Goal: Task Accomplishment & Management: Complete application form

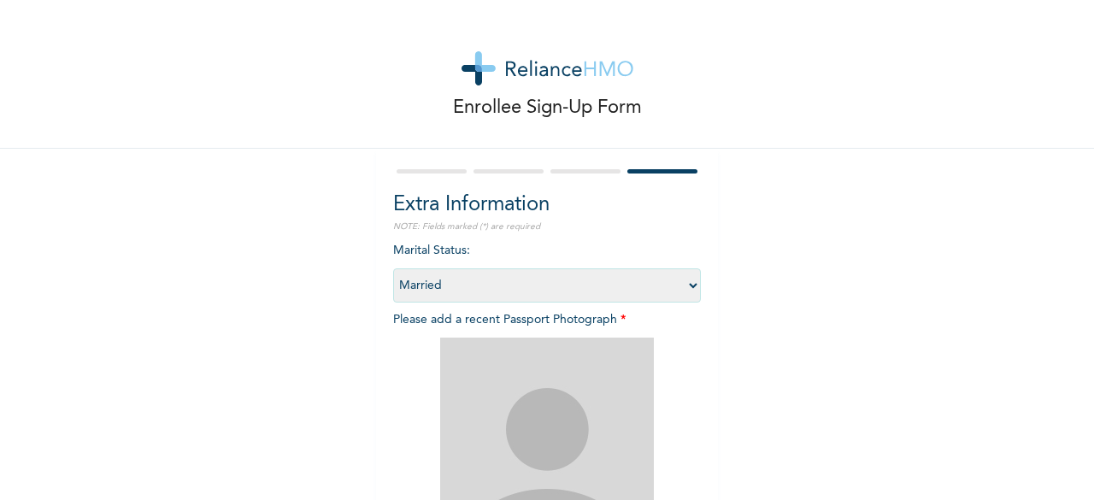
select select "2"
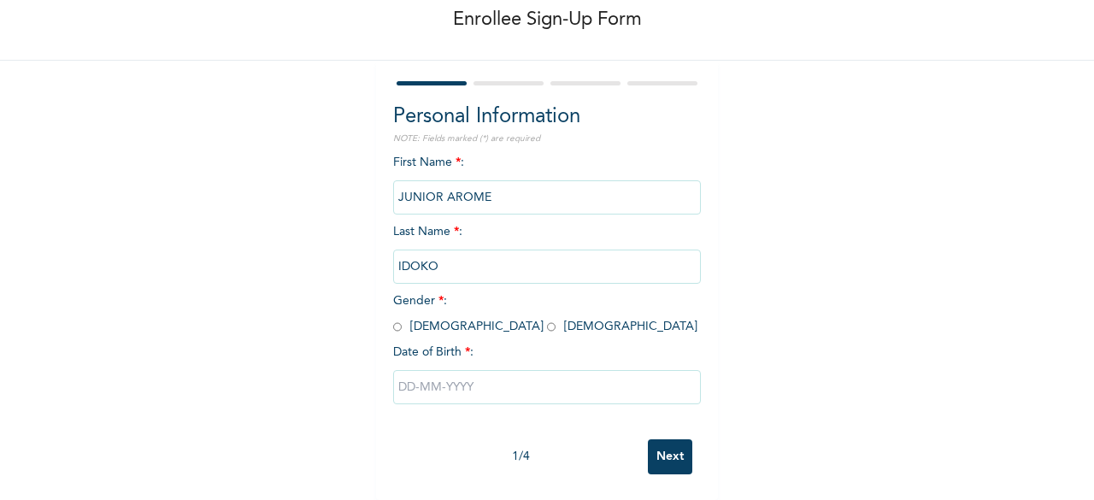
scroll to position [100, 0]
click at [393, 319] on input "radio" at bounding box center [397, 327] width 9 height 16
radio input "true"
click at [534, 378] on input "text" at bounding box center [547, 387] width 308 height 34
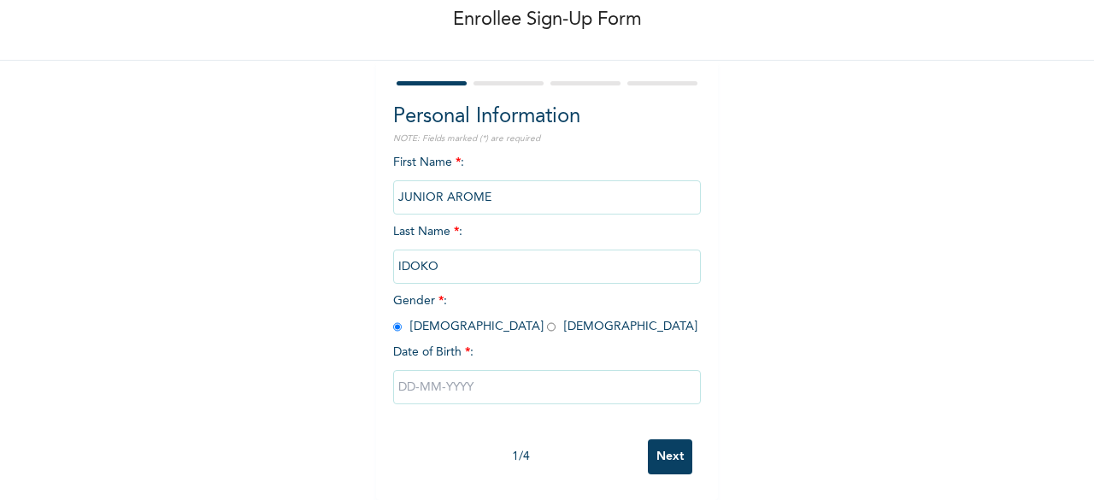
select select "8"
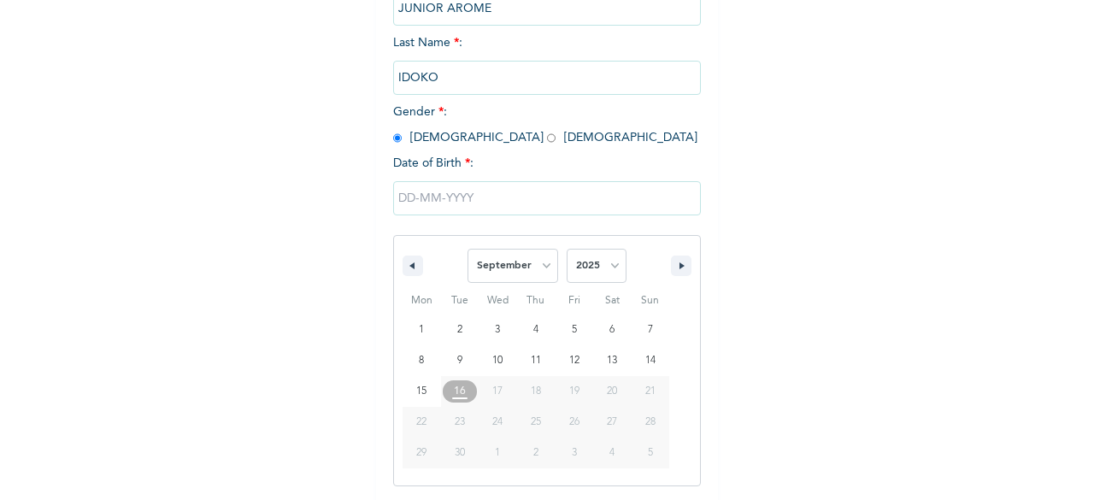
scroll to position [278, 0]
click at [590, 263] on select "2025 2024 2023 2022 2021 2020 2019 2018 2017 2016 2015 2014 2013 2012 2011 2010…" at bounding box center [596, 265] width 60 height 34
click at [566, 249] on select "2025 2024 2023 2022 2021 2020 2019 2018 2017 2016 2015 2014 2013 2012 2011 2010…" at bounding box center [596, 265] width 60 height 34
click at [588, 274] on select "2025 2024 2023 2022 2021 2020 2019 2018 2017 2016 2015 2014 2013 2012 2011 2010…" at bounding box center [596, 265] width 60 height 34
select select "1988"
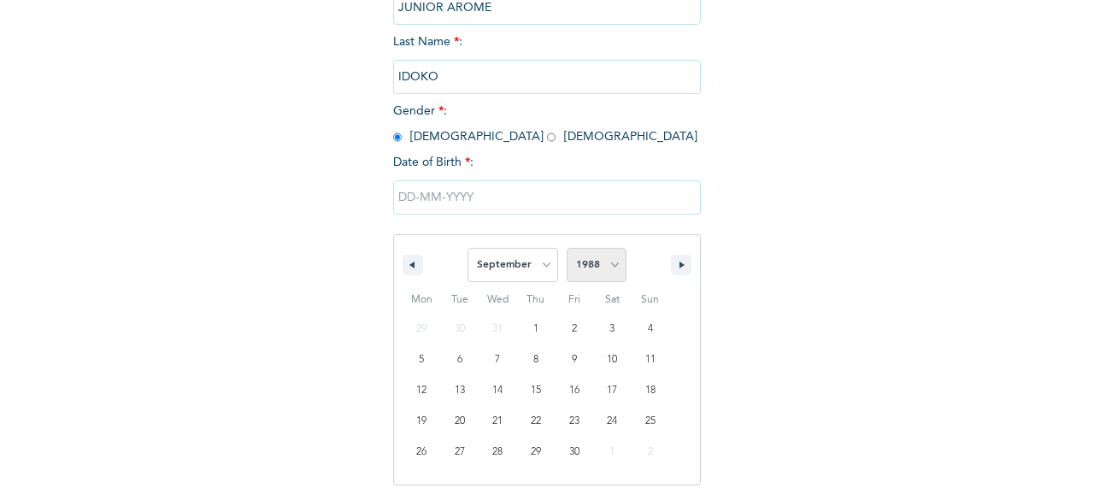
click at [566, 249] on select "2025 2024 2023 2022 2021 2020 2019 2018 2017 2016 2015 2014 2013 2012 2011 2010…" at bounding box center [596, 265] width 60 height 34
click at [525, 267] on select "January February March April May June July August September October November De…" at bounding box center [512, 265] width 91 height 34
select select "7"
click at [467, 249] on select "January February March April May June July August September October November De…" at bounding box center [512, 265] width 91 height 34
type input "[DATE]"
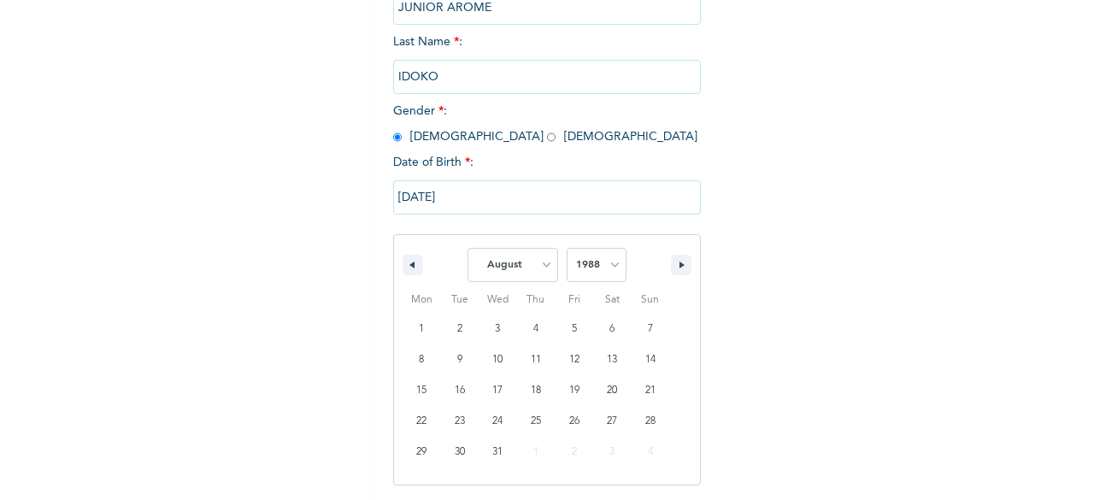
scroll to position [103, 0]
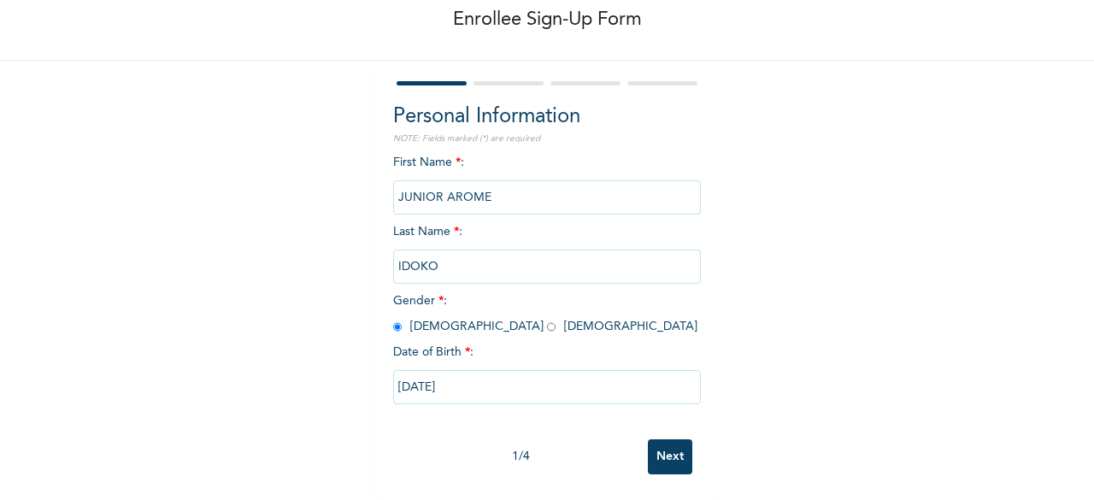
click at [656, 451] on input "Next" at bounding box center [670, 456] width 44 height 35
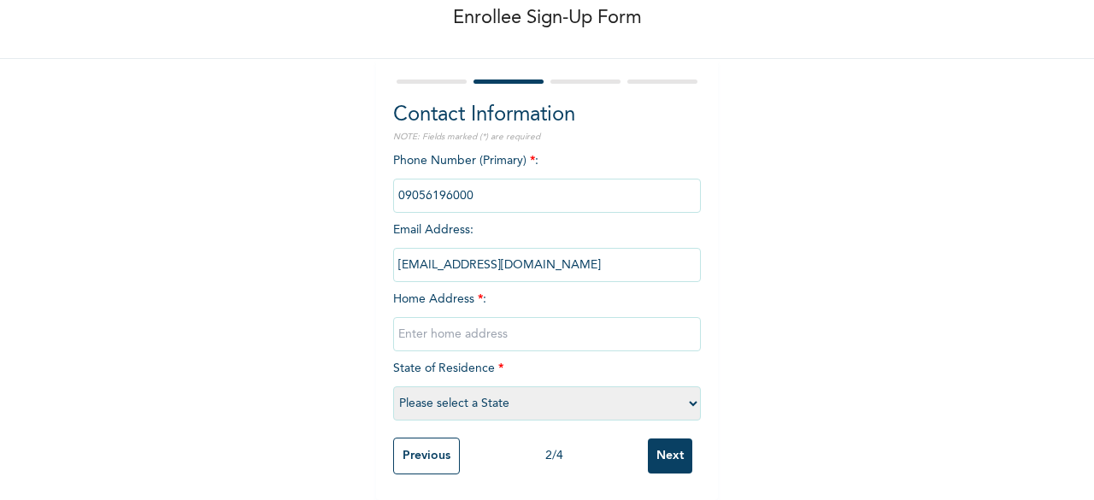
click at [545, 325] on input "text" at bounding box center [547, 334] width 308 height 34
type input "eko-[GEOGRAPHIC_DATA], lekki ajeh express way [GEOGRAPHIC_DATA]"
click at [677, 402] on select "Please select a State [PERSON_NAME] (FCT) [PERSON_NAME] Ibom [GEOGRAPHIC_DATA] …" at bounding box center [547, 403] width 308 height 34
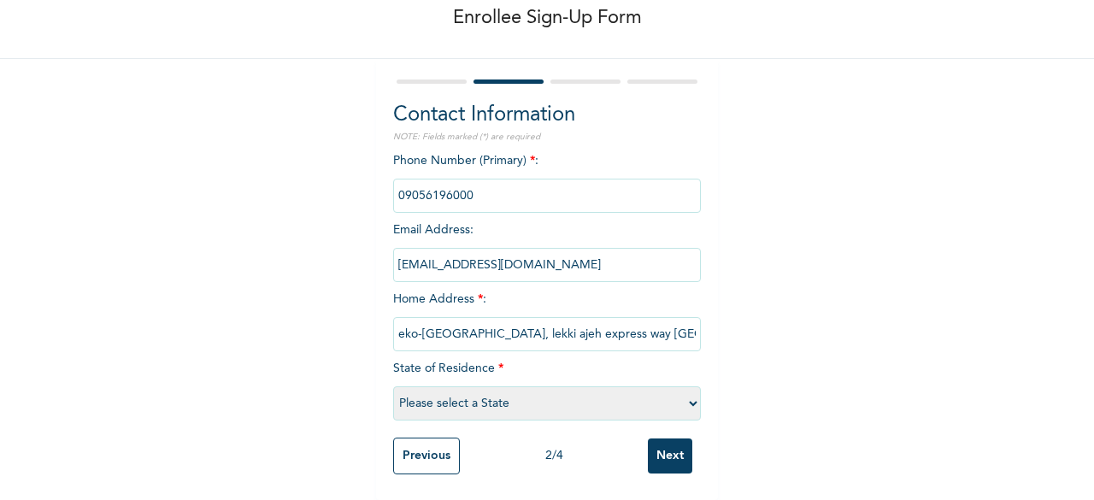
select select "25"
click at [572, 386] on select "Please select a State [PERSON_NAME] (FCT) [PERSON_NAME] Ibom [GEOGRAPHIC_DATA] …" at bounding box center [547, 403] width 308 height 34
click at [669, 449] on input "Next" at bounding box center [670, 455] width 44 height 35
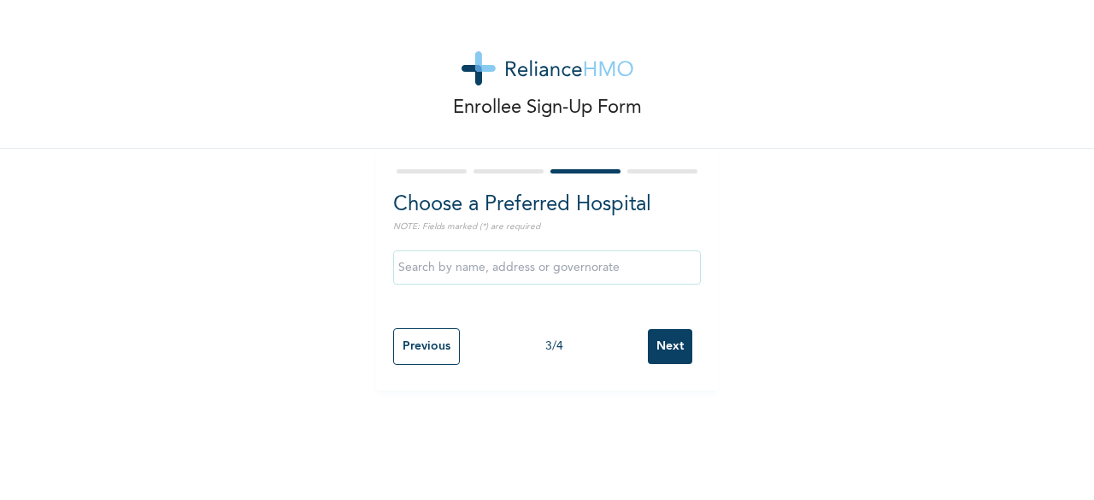
click at [639, 270] on input "text" at bounding box center [547, 267] width 308 height 34
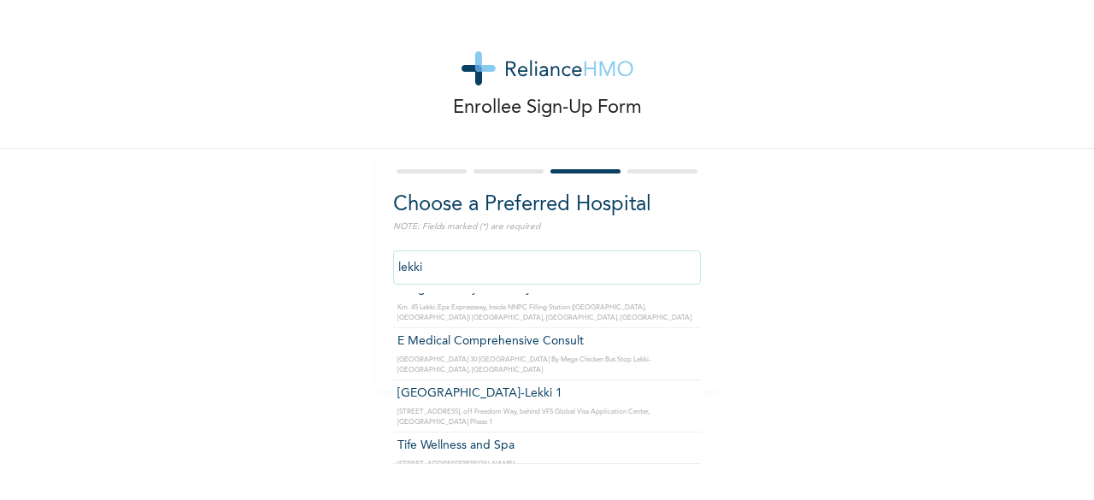
scroll to position [1437, 0]
type input "Oriental Multi-specialist Hospital"
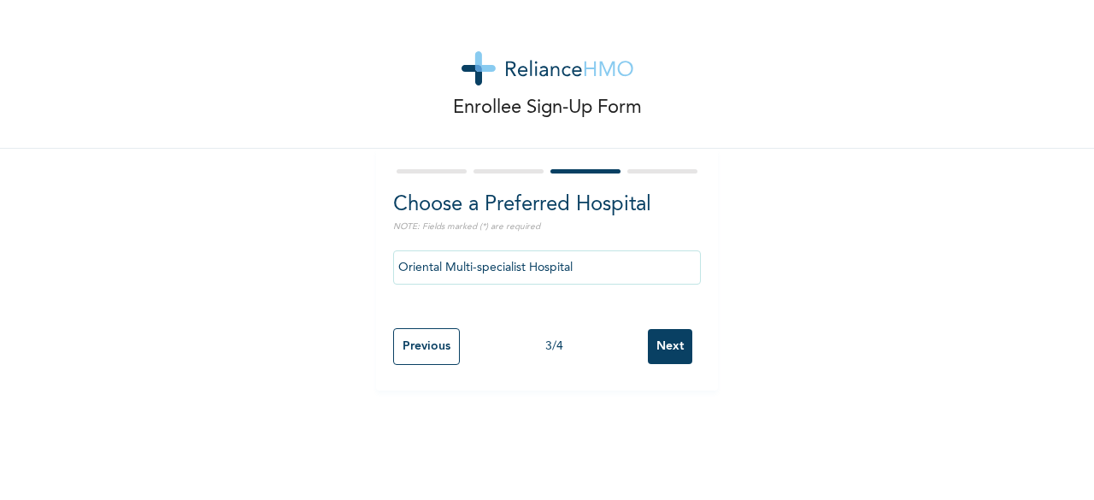
click at [670, 355] on input "Next" at bounding box center [670, 346] width 44 height 35
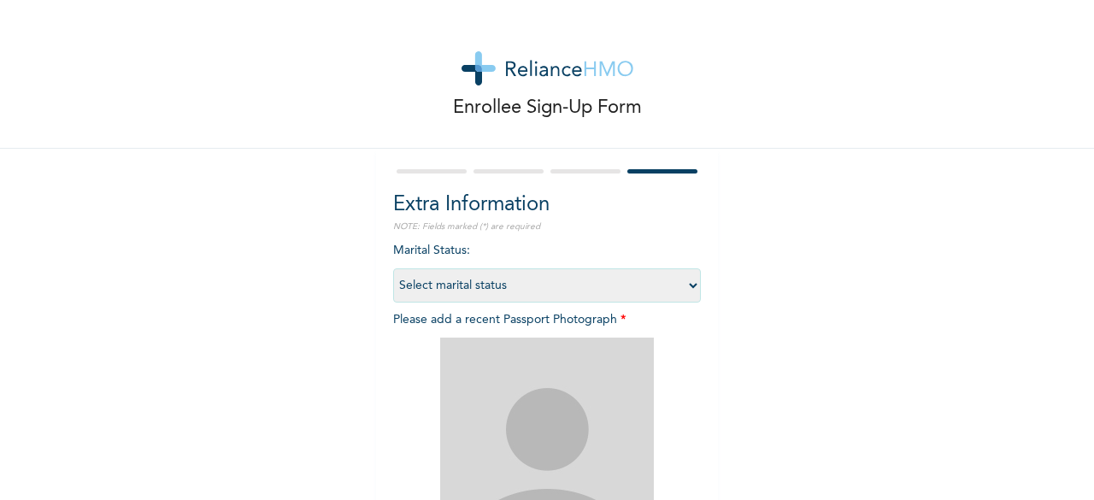
click at [688, 293] on select "Select marital status [DEMOGRAPHIC_DATA] Married [DEMOGRAPHIC_DATA] Widow/[DEMO…" at bounding box center [547, 285] width 308 height 34
select select "2"
click at [393, 268] on select "Select marital status [DEMOGRAPHIC_DATA] Married [DEMOGRAPHIC_DATA] Widow/[DEMO…" at bounding box center [547, 285] width 308 height 34
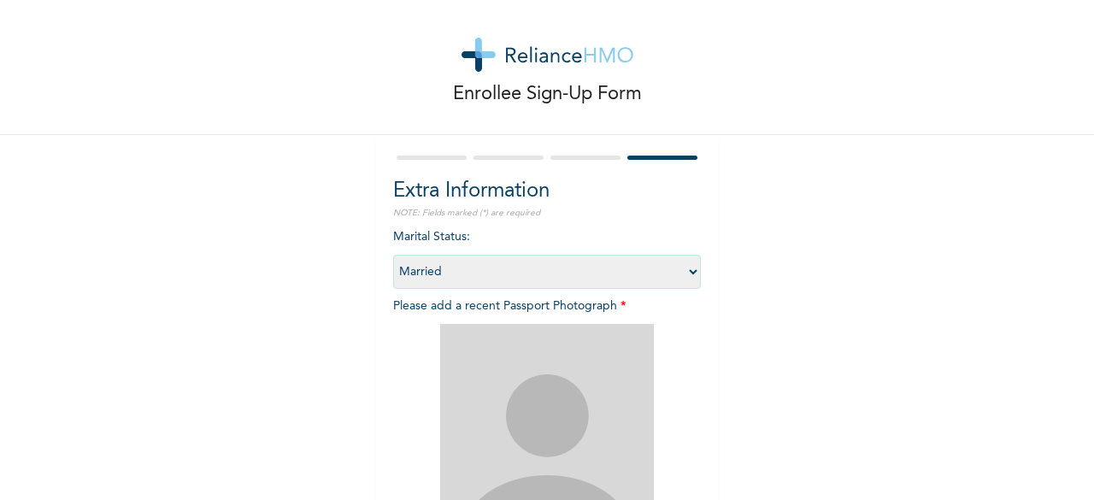
scroll to position [0, 0]
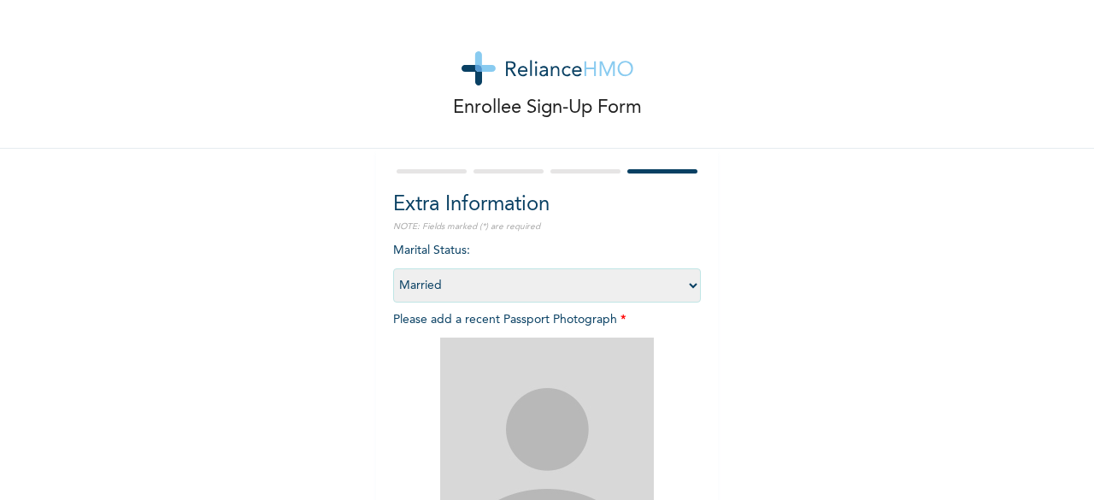
click at [0, 98] on div "Enrollee Sign-Up Form" at bounding box center [547, 74] width 1094 height 149
